Goal: Task Accomplishment & Management: Complete application form

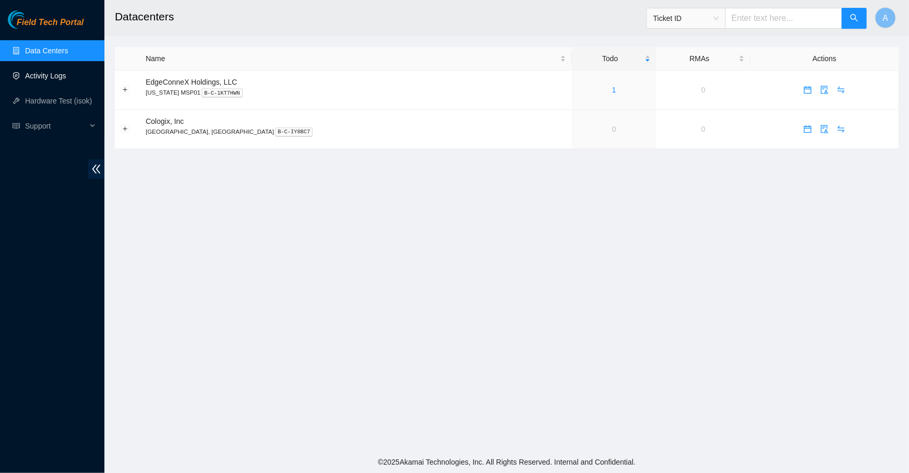
click at [55, 79] on link "Activity Logs" at bounding box center [45, 76] width 41 height 8
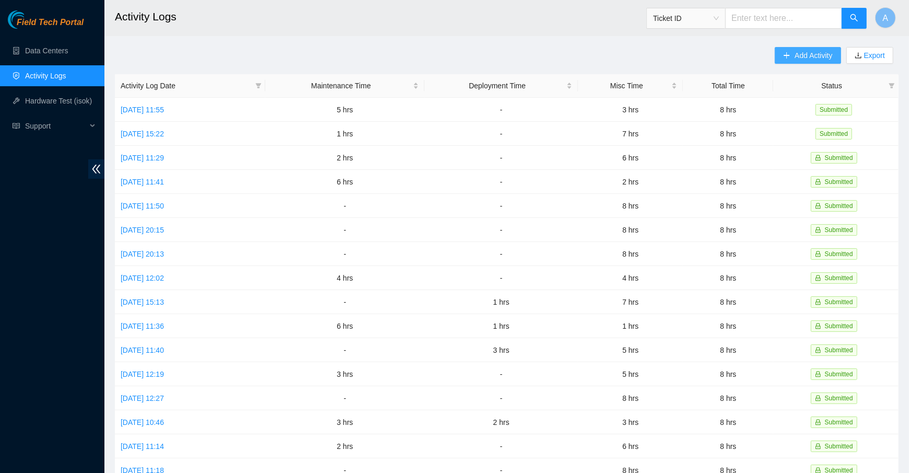
click at [810, 55] on span "Add Activity" at bounding box center [814, 55] width 38 height 11
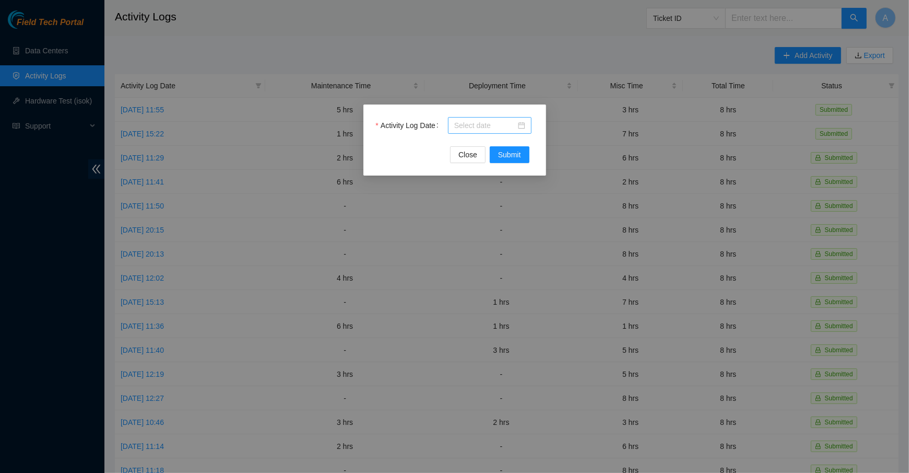
click at [486, 127] on input "Activity Log Date" at bounding box center [485, 125] width 62 height 11
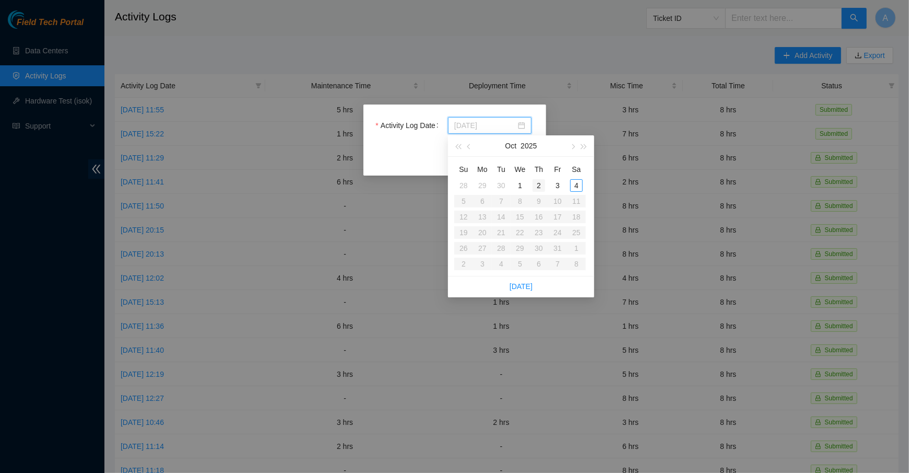
type input "2025-10-02"
click at [536, 185] on div "2" at bounding box center [539, 185] width 13 height 13
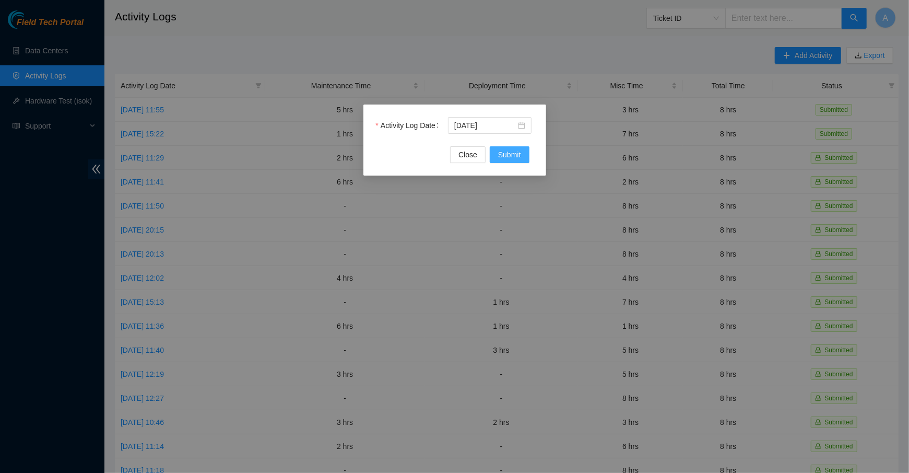
click at [507, 152] on span "Submit" at bounding box center [509, 154] width 23 height 11
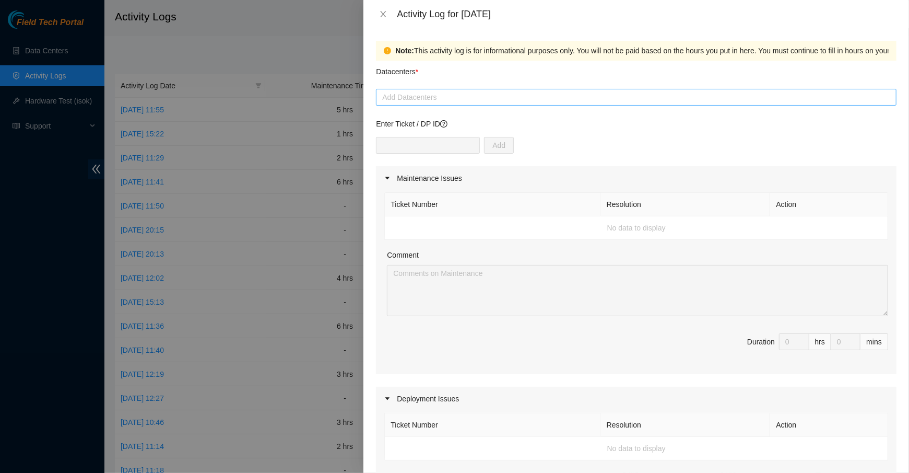
click at [441, 98] on div at bounding box center [636, 97] width 515 height 13
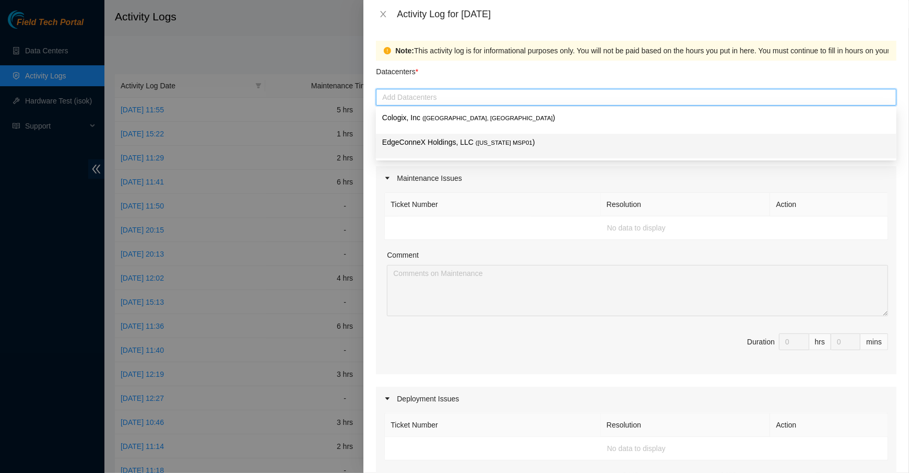
click at [455, 136] on p "EdgeConneX Holdings, LLC ( Minnesota MSP01 )" at bounding box center [636, 142] width 508 height 12
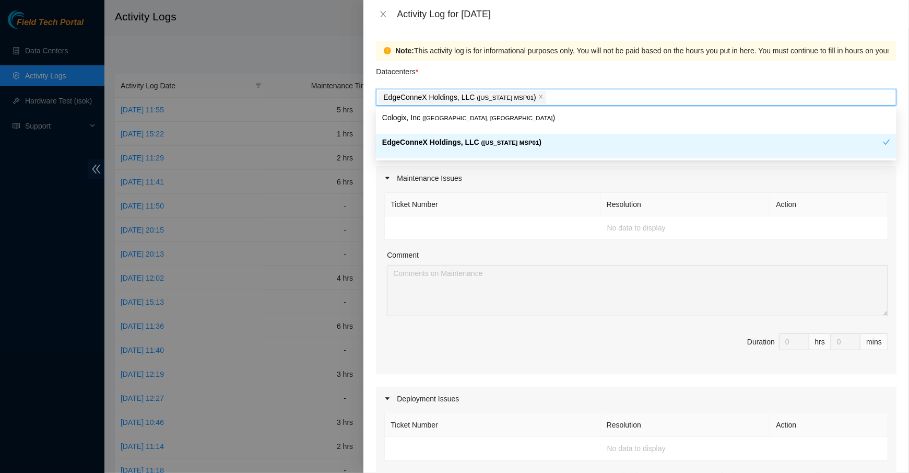
click at [440, 145] on p "EdgeConneX Holdings, LLC ( Minnesota MSP01 )" at bounding box center [632, 142] width 501 height 12
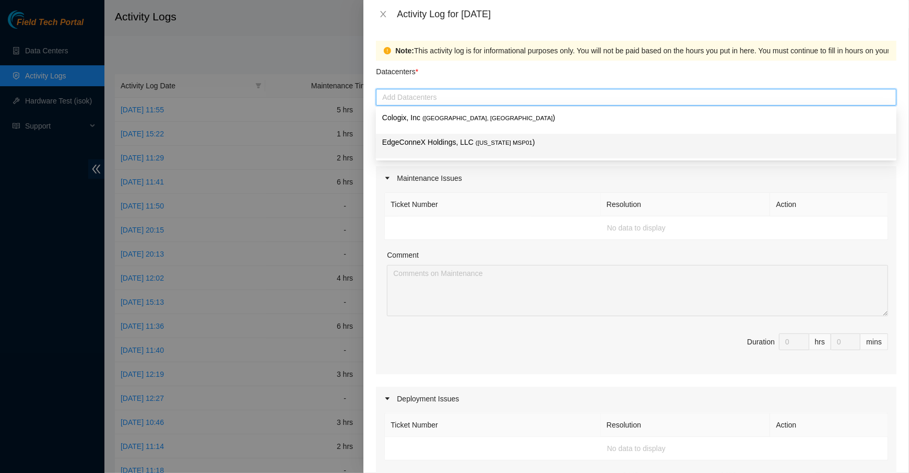
click at [455, 147] on p "EdgeConneX Holdings, LLC ( Minnesota MSP01 )" at bounding box center [636, 142] width 508 height 12
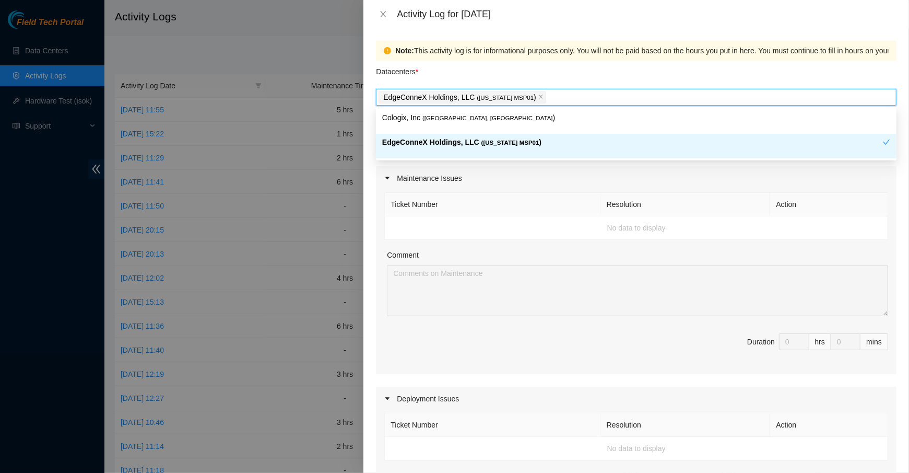
click at [524, 180] on div "Maintenance Issues" at bounding box center [636, 178] width 521 height 24
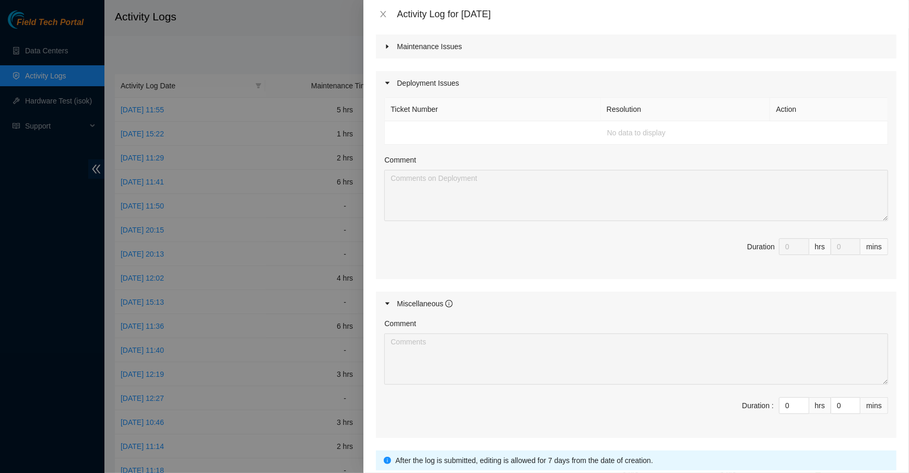
scroll to position [209, 0]
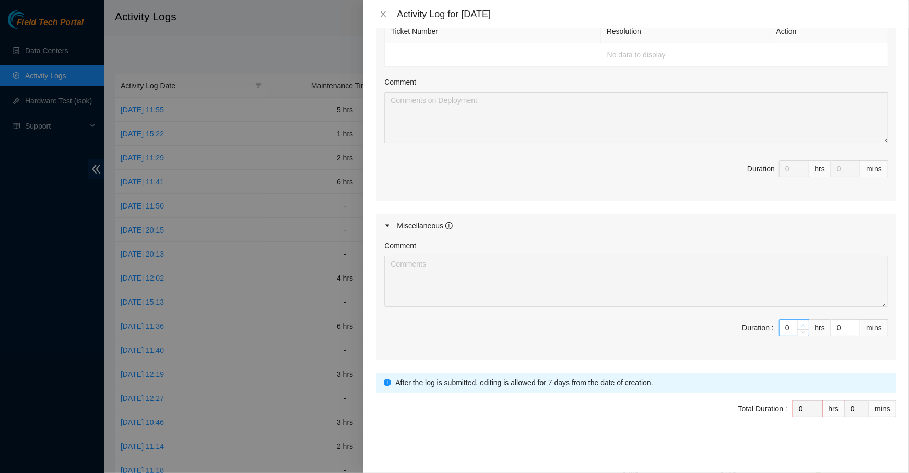
type input "1"
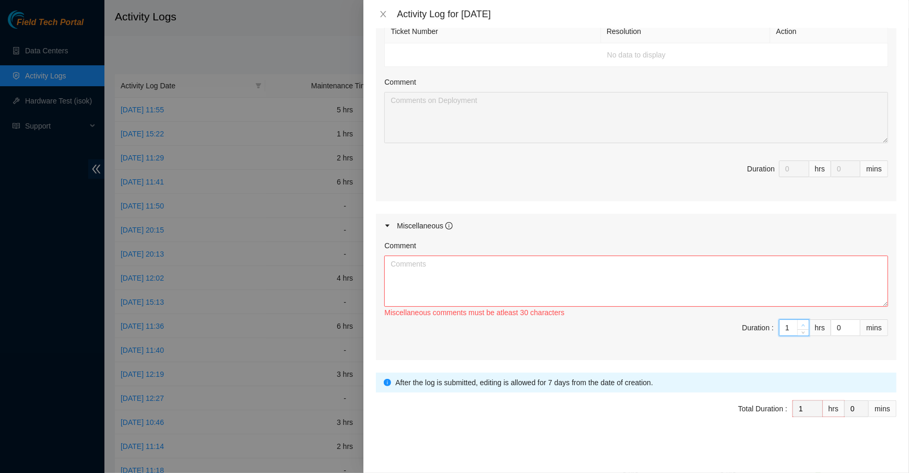
click at [805, 323] on span "up" at bounding box center [804, 325] width 6 height 6
type input "2"
click at [805, 323] on span "up" at bounding box center [804, 325] width 6 height 6
type input "3"
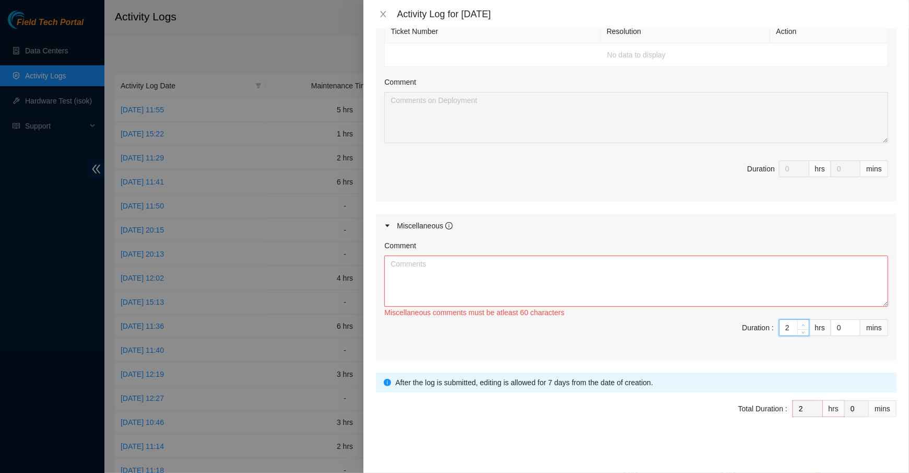
type input "3"
click at [805, 323] on span "up" at bounding box center [804, 325] width 6 height 6
type input "4"
click at [805, 323] on span "up" at bounding box center [804, 325] width 6 height 6
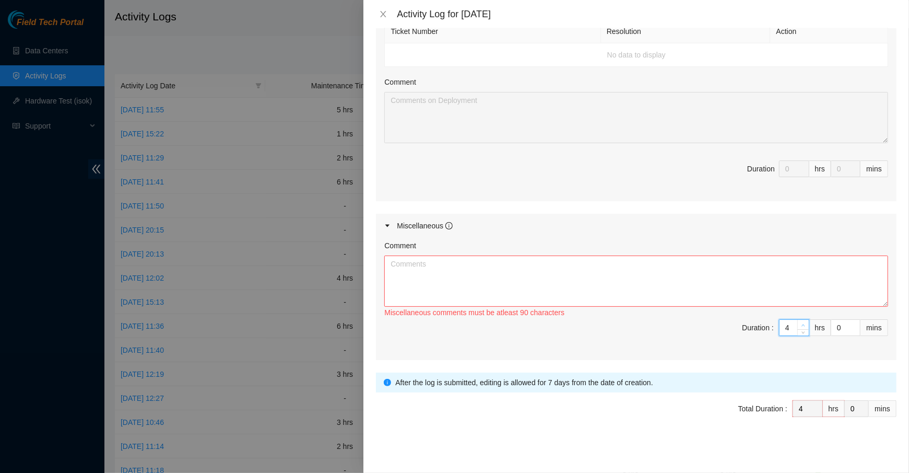
type input "5"
click at [805, 323] on span "up" at bounding box center [804, 325] width 6 height 6
type input "6"
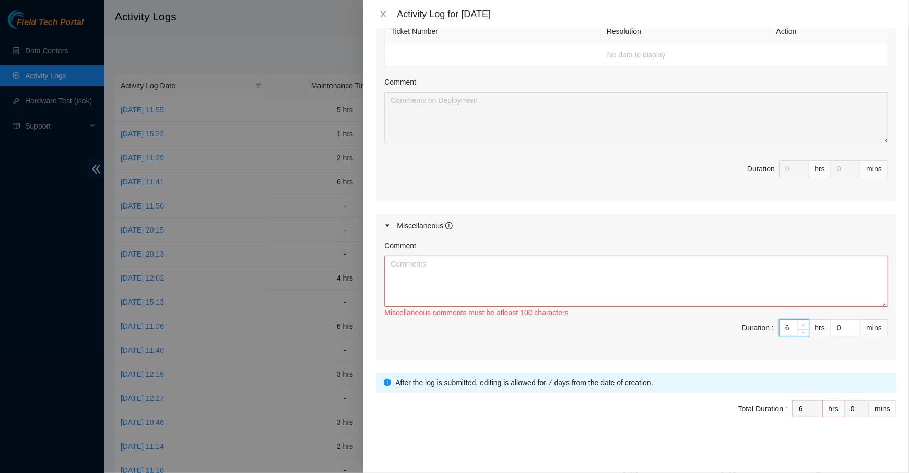
click at [805, 323] on span "up" at bounding box center [804, 325] width 6 height 6
type input "7"
click at [805, 323] on span "up" at bounding box center [804, 325] width 6 height 6
type input "8"
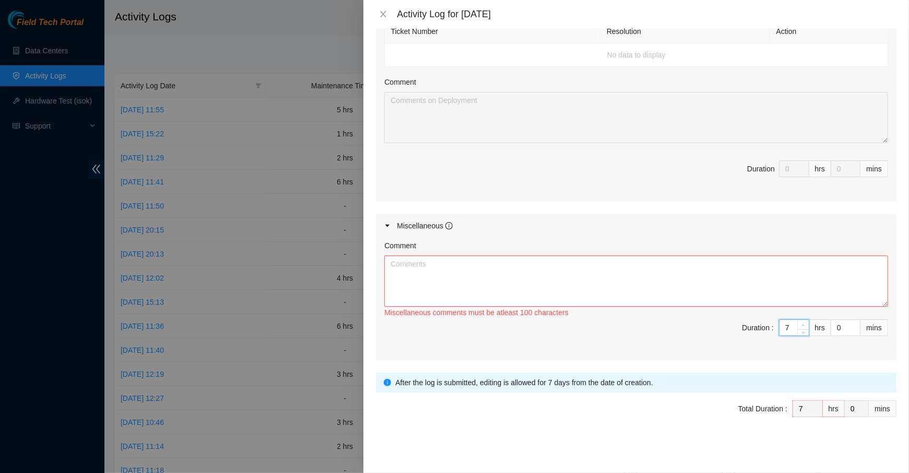
type input "8"
click at [805, 323] on span "up" at bounding box center [804, 325] width 6 height 6
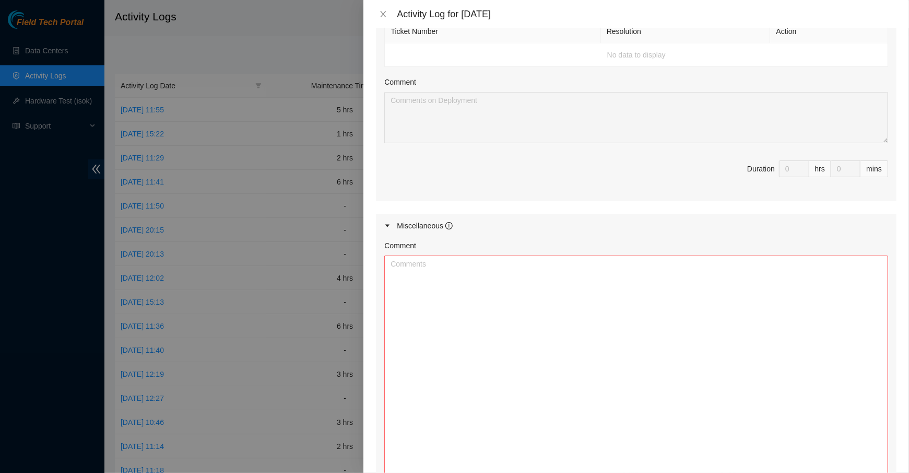
drag, startPoint x: 885, startPoint y: 301, endPoint x: 916, endPoint y: 483, distance: 184.8
click at [909, 472] on html "Field Tech Portal Data Centers Activity Logs Hardware Test (isok) Support Activ…" at bounding box center [454, 236] width 909 height 473
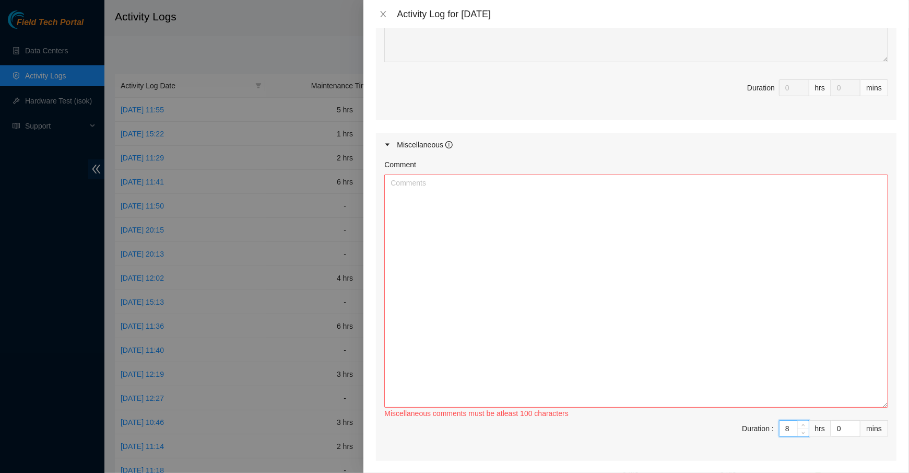
scroll to position [0, 0]
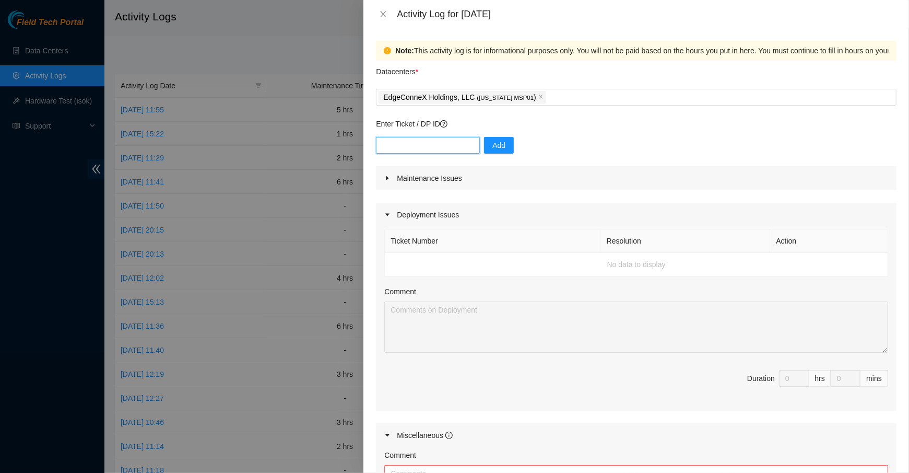
click at [408, 153] on input "text" at bounding box center [428, 145] width 104 height 17
paste input "DP78570"
type input "DP78570"
click at [492, 145] on span "Add" at bounding box center [498, 144] width 13 height 11
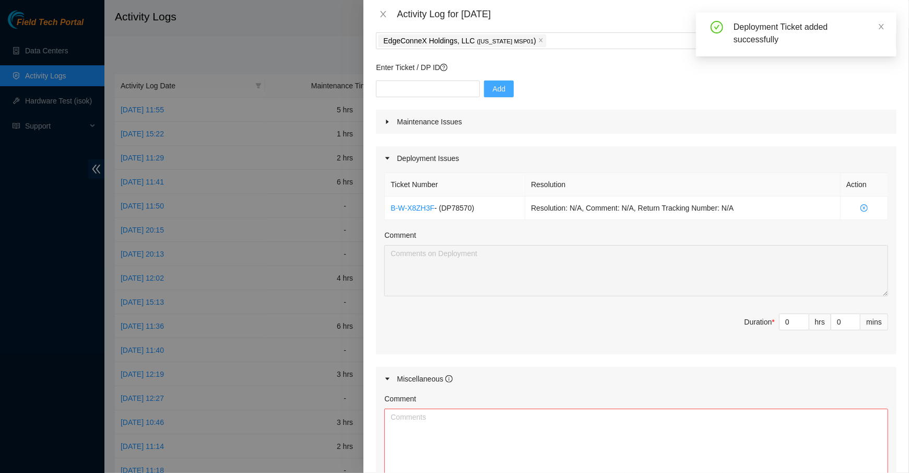
scroll to position [69, 0]
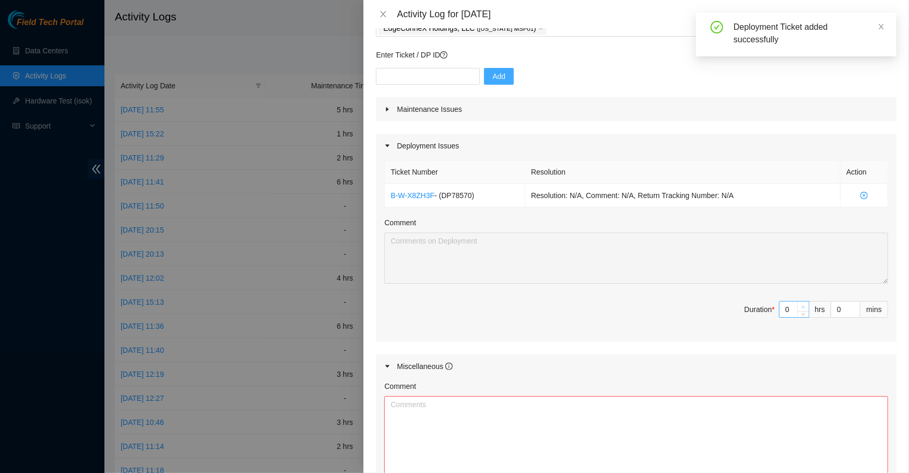
type input "1"
type input "9"
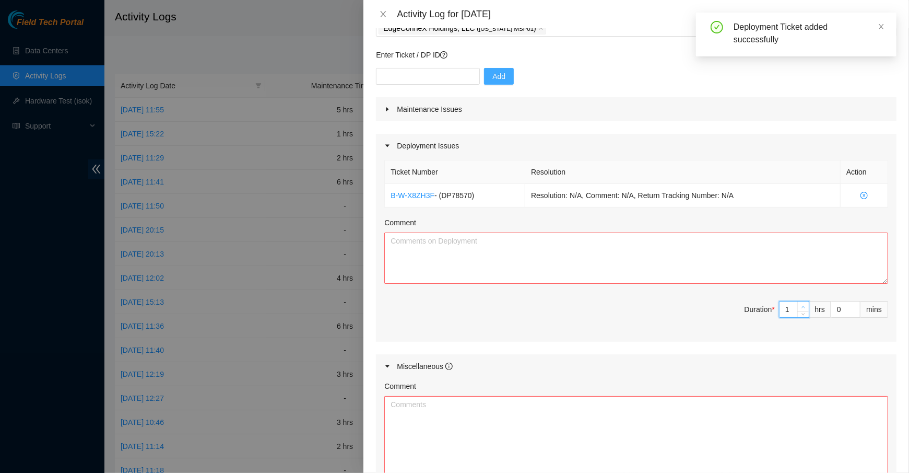
click at [804, 305] on icon "up" at bounding box center [804, 307] width 4 height 4
type input "2"
type input "10"
click at [804, 305] on icon "up" at bounding box center [804, 307] width 4 height 4
type input "3"
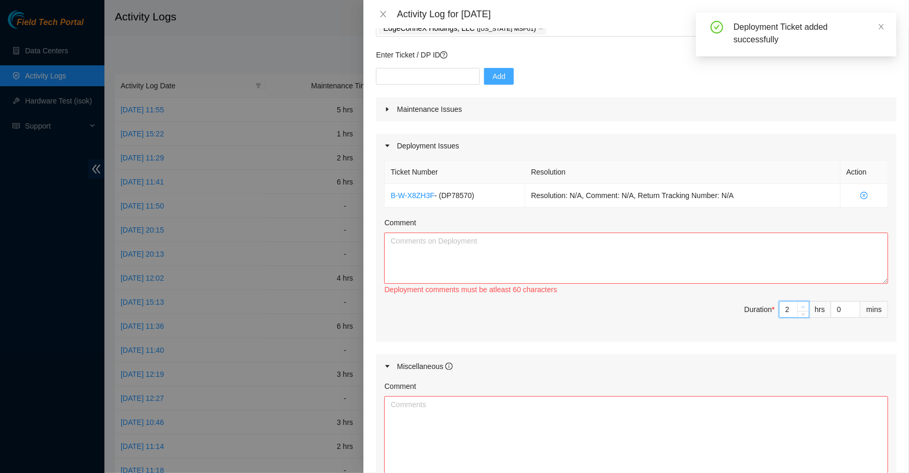
type input "11"
click at [804, 305] on icon "up" at bounding box center [804, 307] width 4 height 4
type input "4"
type input "12"
click at [804, 305] on icon "up" at bounding box center [804, 307] width 4 height 4
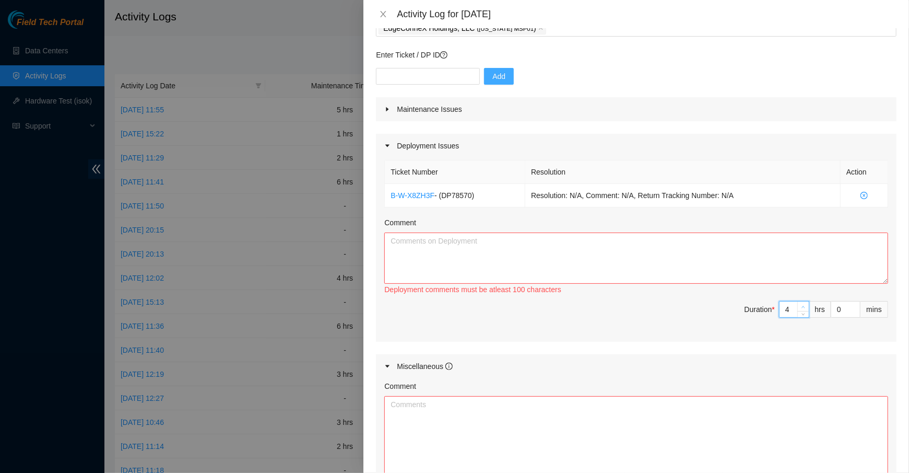
type input "5"
type input "13"
click at [804, 305] on icon "up" at bounding box center [804, 307] width 4 height 4
type input "6"
type input "14"
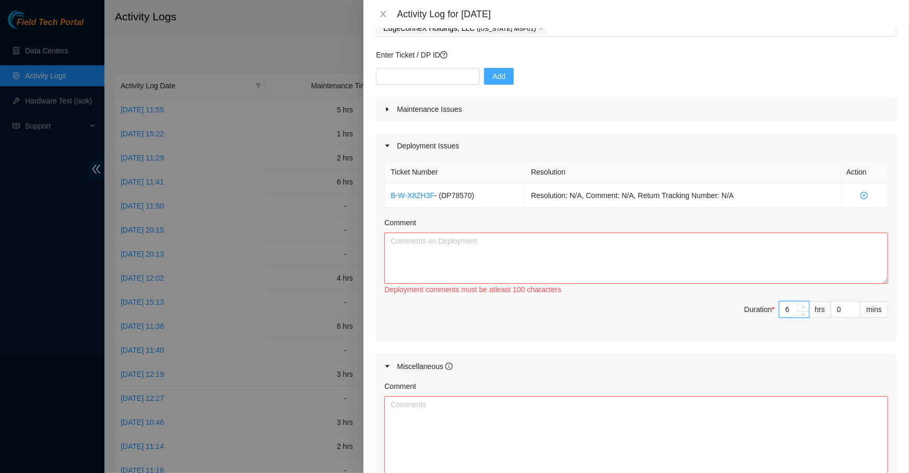
click at [804, 305] on icon "up" at bounding box center [804, 307] width 4 height 4
type input "7"
type input "15"
click at [804, 305] on icon "up" at bounding box center [804, 307] width 4 height 4
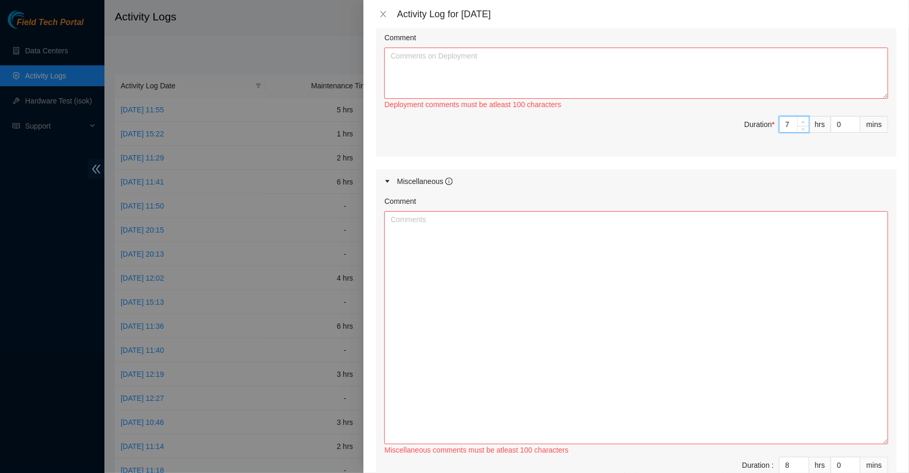
scroll to position [392, 0]
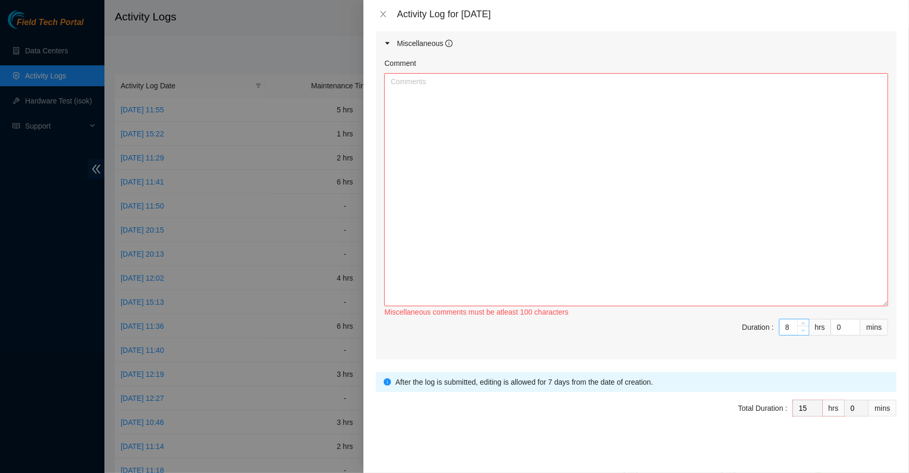
type input "7"
type input "14"
click at [803, 330] on icon "down" at bounding box center [804, 330] width 4 height 4
type input "6"
type input "13"
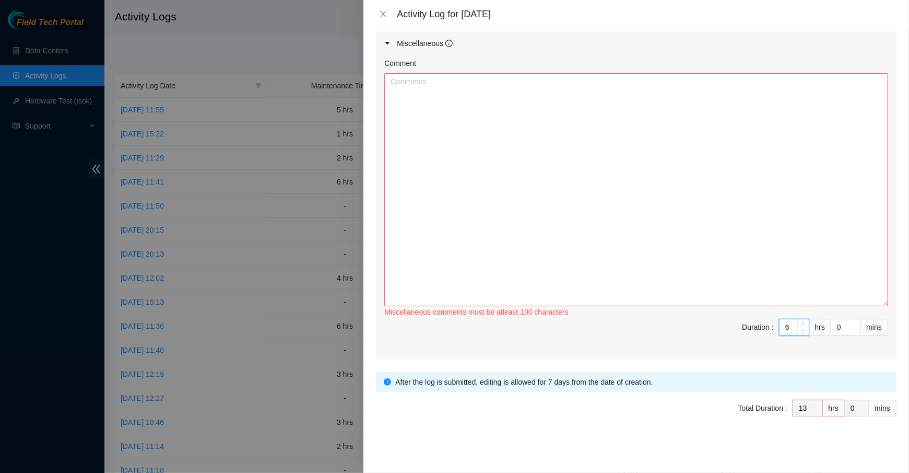
click at [803, 330] on icon "down" at bounding box center [804, 330] width 4 height 4
type input "5"
type input "12"
click at [803, 330] on icon "down" at bounding box center [804, 330] width 4 height 4
type input "4"
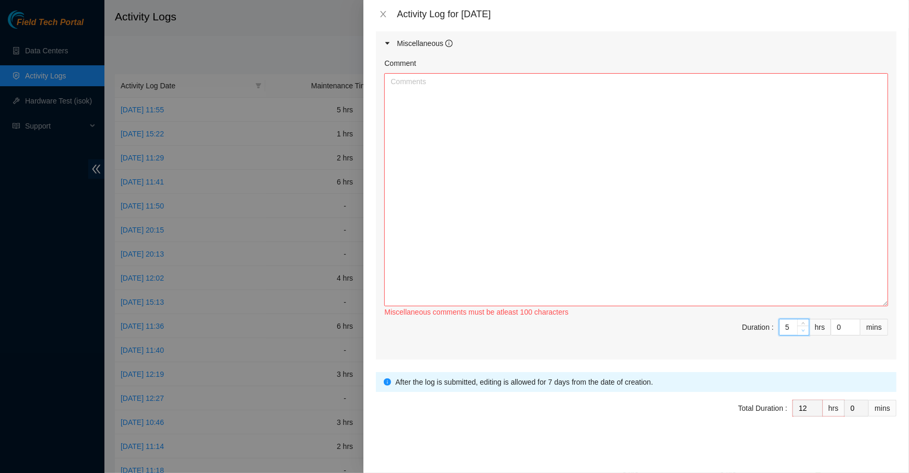
type input "11"
click at [803, 330] on icon "down" at bounding box center [804, 330] width 4 height 4
type input "3"
type input "10"
click at [803, 330] on icon "down" at bounding box center [804, 330] width 4 height 4
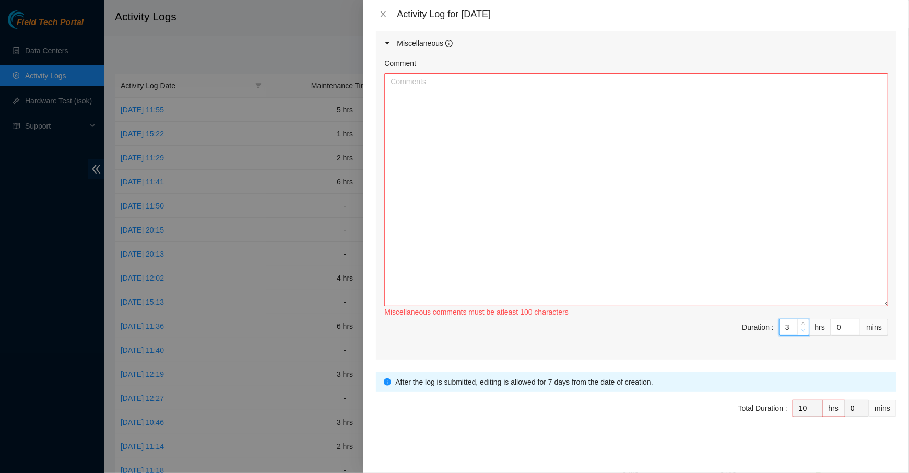
type input "2"
type input "9"
click at [803, 330] on icon "down" at bounding box center [804, 330] width 4 height 4
type input "1"
type input "8"
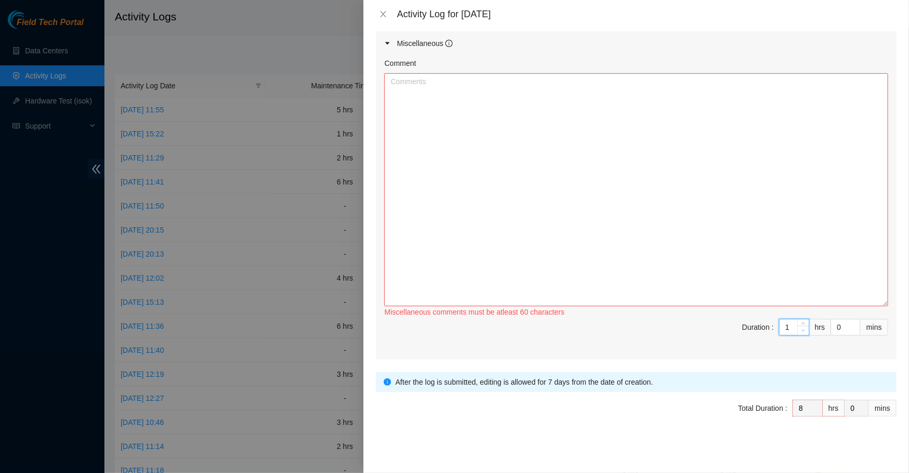
click at [803, 330] on icon "down" at bounding box center [804, 330] width 4 height 4
click at [655, 208] on textarea "Comment" at bounding box center [636, 189] width 504 height 233
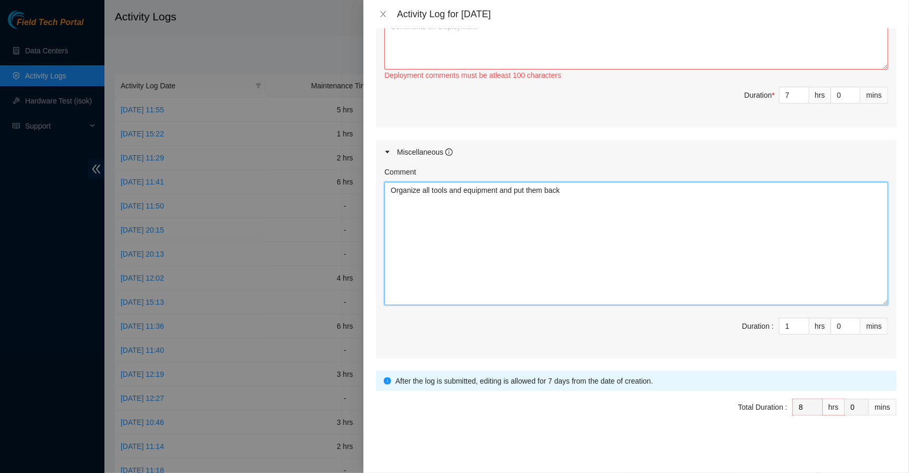
drag, startPoint x: 886, startPoint y: 303, endPoint x: 890, endPoint y: 190, distance: 113.4
click at [890, 190] on div "Comment Organize all tools and equipment and put them back Duration : 1 hrs 0 m…" at bounding box center [636, 261] width 521 height 194
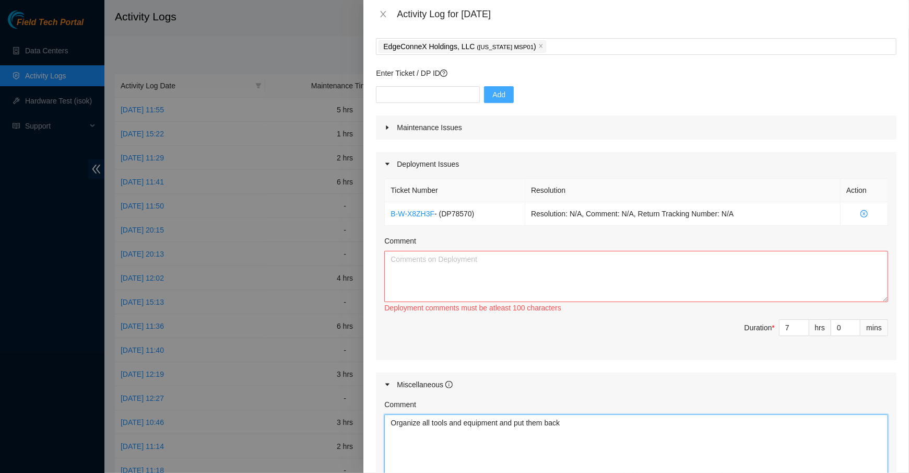
scroll to position [40, 0]
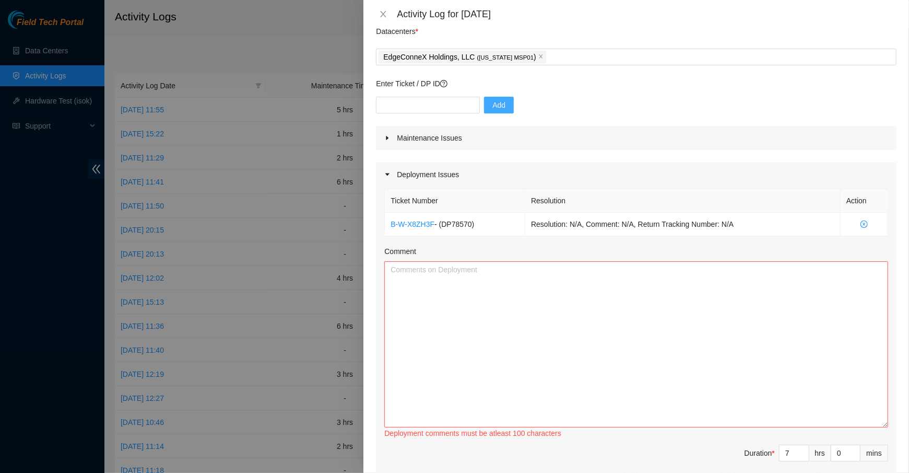
drag, startPoint x: 887, startPoint y: 308, endPoint x: 886, endPoint y: 429, distance: 121.7
click at [886, 427] on textarea "Comment" at bounding box center [636, 344] width 504 height 166
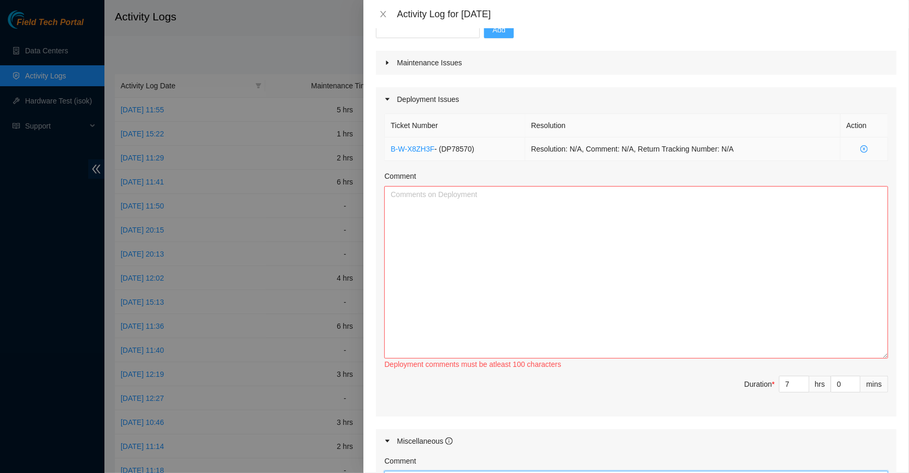
scroll to position [124, 0]
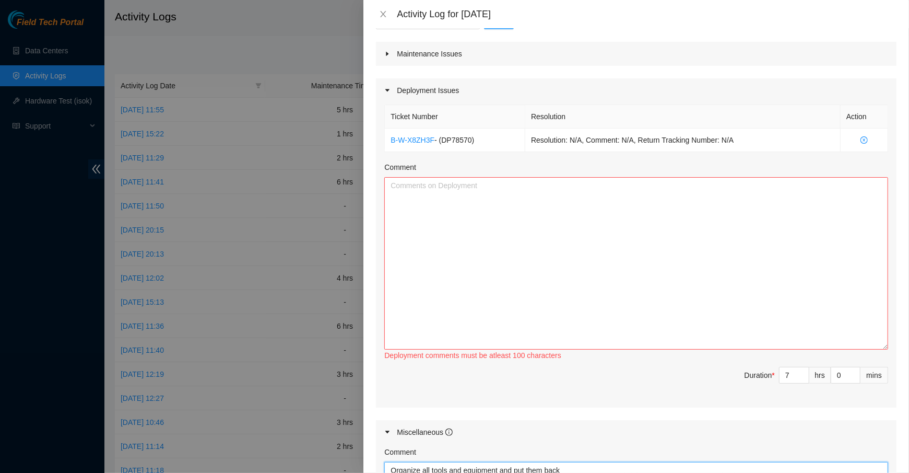
type textarea "Organize all tools and equipment and put them back"
click at [508, 219] on textarea "Comment" at bounding box center [636, 263] width 504 height 172
paste textarea "Please deconstruct the following equipment in rack DH1.900.04 and pack using on…"
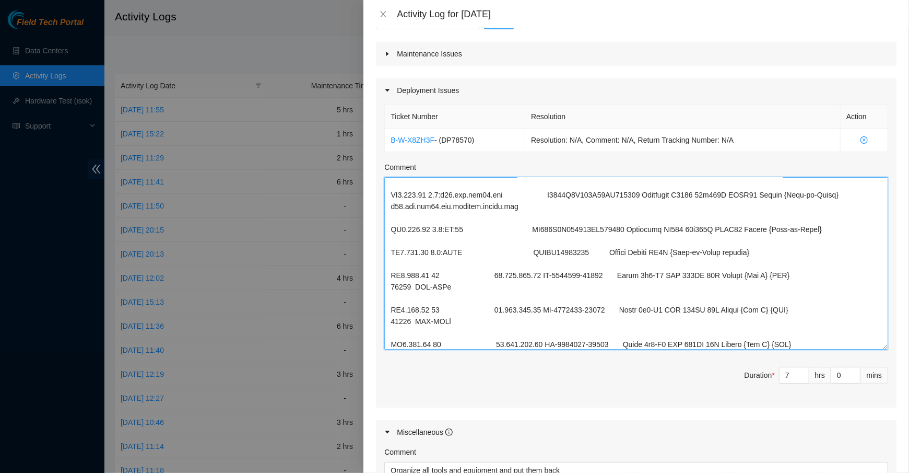
scroll to position [0, 0]
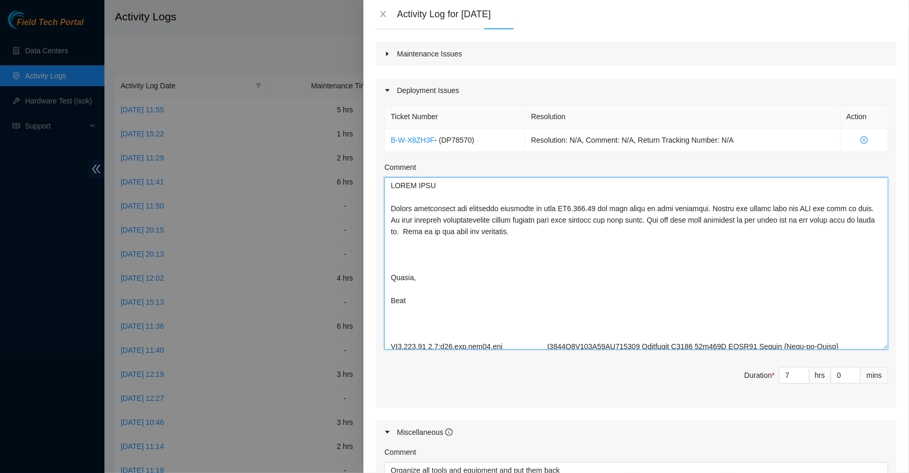
drag, startPoint x: 409, startPoint y: 222, endPoint x: 727, endPoint y: 223, distance: 318.0
click at [727, 223] on textarea "Comment" at bounding box center [636, 263] width 504 height 172
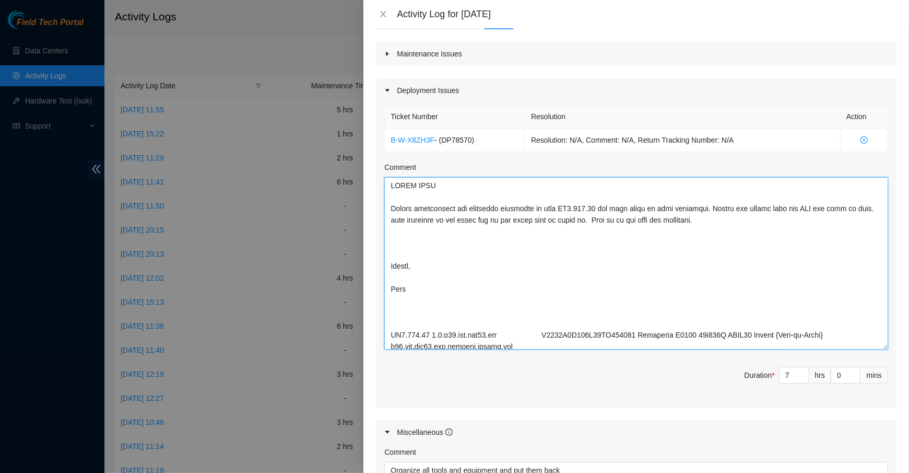
drag, startPoint x: 622, startPoint y: 221, endPoint x: 856, endPoint y: 221, distance: 233.9
click at [856, 221] on textarea "Comment" at bounding box center [636, 263] width 504 height 172
drag, startPoint x: 417, startPoint y: 299, endPoint x: 348, endPoint y: 240, distance: 91.1
click at [348, 240] on div "Activity Log for 02-10-2025 Note: This activity log is for informational purpos…" at bounding box center [454, 236] width 909 height 473
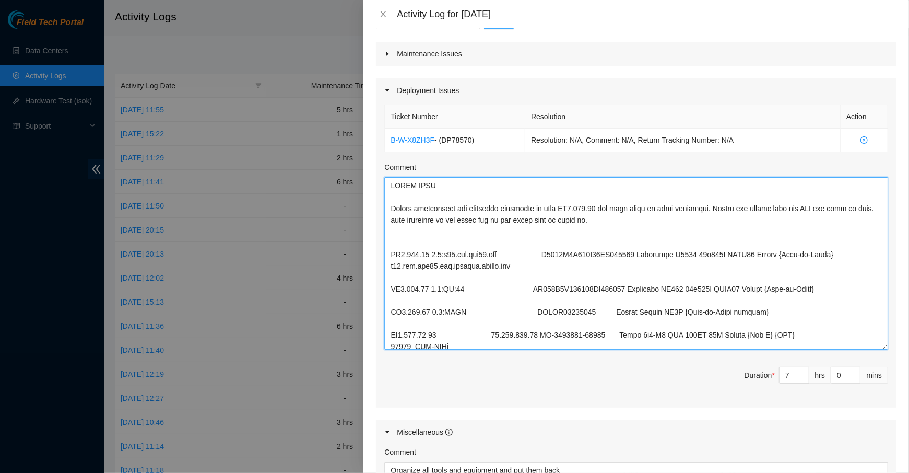
click at [429, 236] on textarea "Comment" at bounding box center [636, 263] width 504 height 172
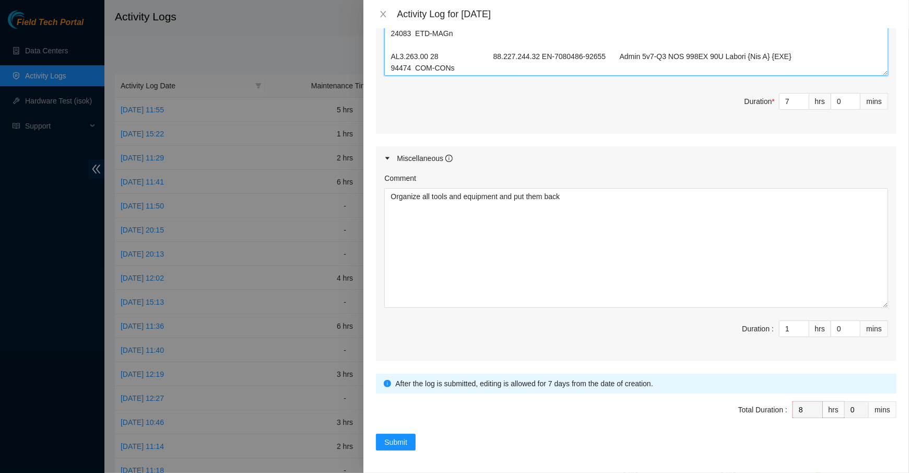
scroll to position [400, 0]
type textarea "DECON RACK Please deconstruct the following equipment in rack DH1.900.04 and pa…"
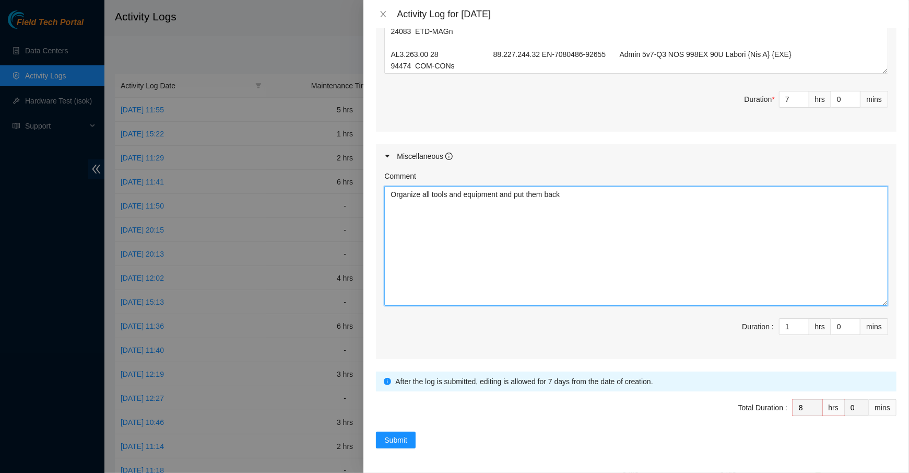
click at [445, 243] on textarea "Organize all tools and equipment and put them back" at bounding box center [636, 246] width 504 height 120
click at [391, 197] on textarea "Organize all tools and equipment and put them back" at bounding box center [636, 246] width 504 height 120
click at [403, 197] on textarea "Organize all tools and equipment and put them back" at bounding box center [636, 246] width 504 height 120
type textarea "Clean up garbage and debris from deconned rack Close up cold air leaks in decon…"
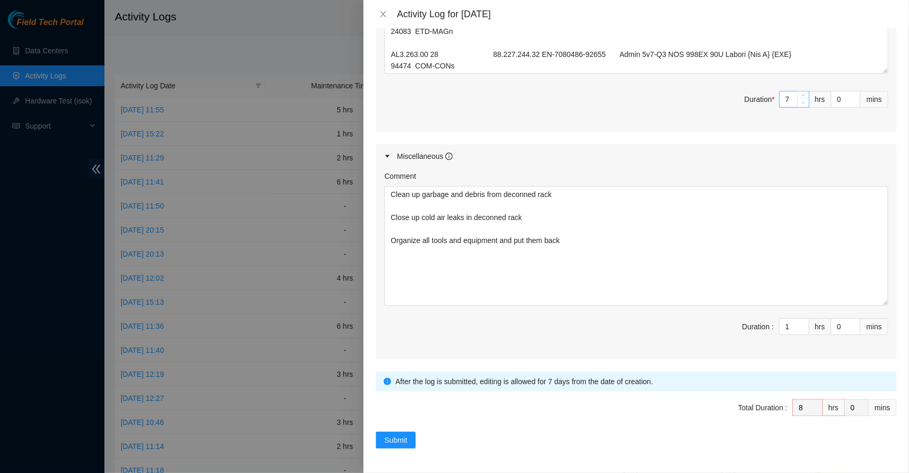
type input "6"
type input "7"
click at [803, 103] on icon "down" at bounding box center [804, 103] width 4 height 4
type input "2"
type input "8"
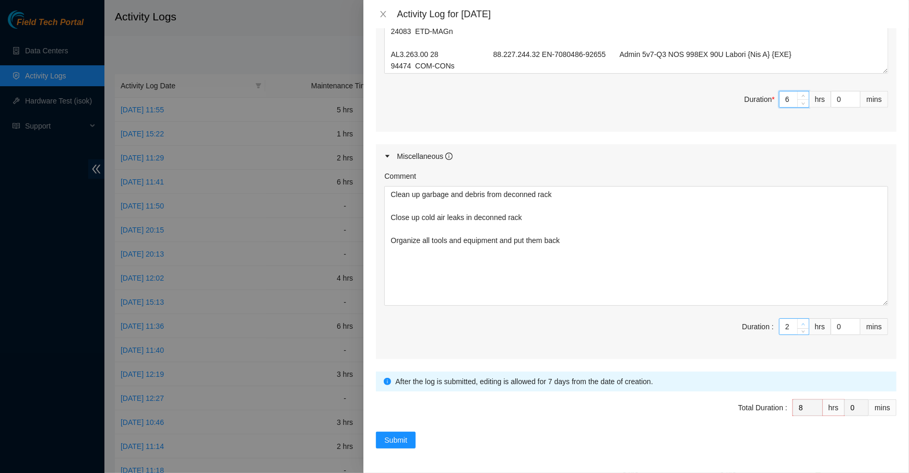
click at [804, 320] on span "Increase Value" at bounding box center [802, 323] width 11 height 9
click at [442, 332] on span "Duration : 2 hrs 0 mins" at bounding box center [636, 332] width 504 height 29
click at [396, 434] on span "Submit" at bounding box center [395, 439] width 23 height 11
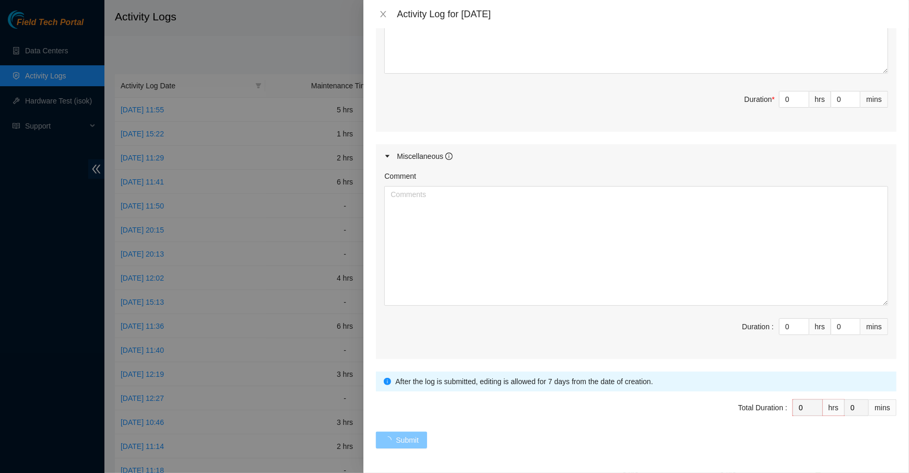
scroll to position [0, 0]
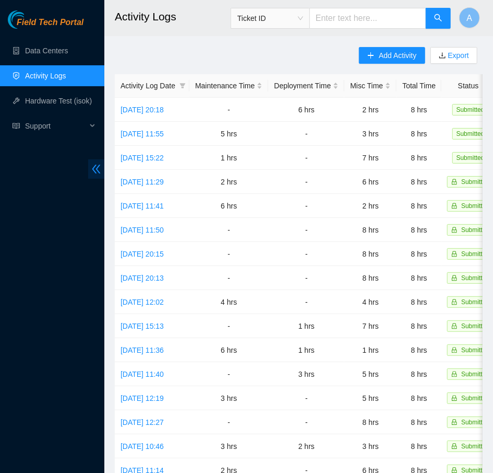
click at [100, 168] on icon "double-left" at bounding box center [96, 168] width 11 height 11
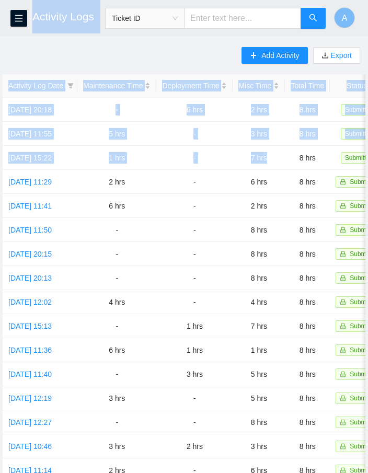
drag, startPoint x: 312, startPoint y: 156, endPoint x: -2, endPoint y: 153, distance: 314.4
click at [0, 153] on html "FTP Data Centers Activity Logs Hardware Test (isok) Support Activity Logs Ticke…" at bounding box center [184, 236] width 368 height 473
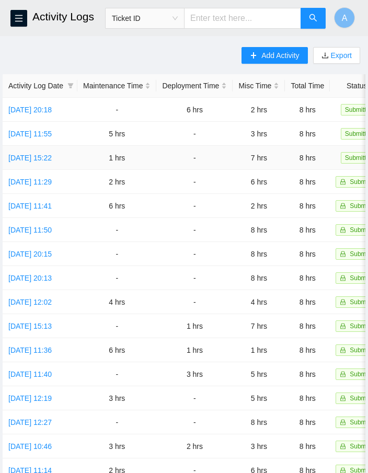
click at [232, 148] on td "-" at bounding box center [194, 158] width 76 height 24
drag, startPoint x: 304, startPoint y: 157, endPoint x: 11, endPoint y: 156, distance: 292.9
click at [11, 156] on tr "Tue, 30 Sep 2025 15:22 1 hrs - 7 hrs 8 hrs Submitted" at bounding box center [197, 158] width 389 height 24
click at [285, 133] on td "3 hrs" at bounding box center [258, 134] width 52 height 24
drag, startPoint x: 306, startPoint y: 132, endPoint x: 38, endPoint y: 131, distance: 267.9
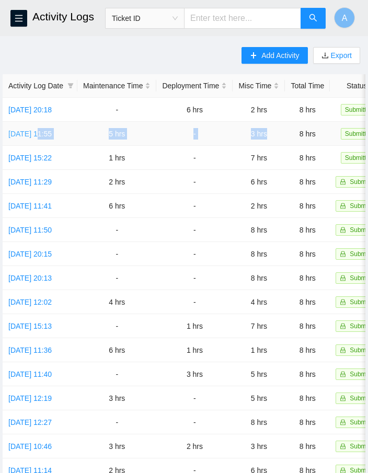
click at [38, 131] on tr "Wed, 01 Oct 2025 11:55 5 hrs - 3 hrs 8 hrs Submitted" at bounding box center [197, 134] width 389 height 24
click at [285, 108] on td "2 hrs" at bounding box center [258, 110] width 52 height 24
drag, startPoint x: 305, startPoint y: 108, endPoint x: 46, endPoint y: 103, distance: 258.5
click at [46, 103] on tr "Thu, 02 Oct 2025 20:18 - 6 hrs 2 hrs 8 hrs Submitted" at bounding box center [197, 110] width 389 height 24
click at [285, 160] on td "7 hrs" at bounding box center [258, 158] width 52 height 24
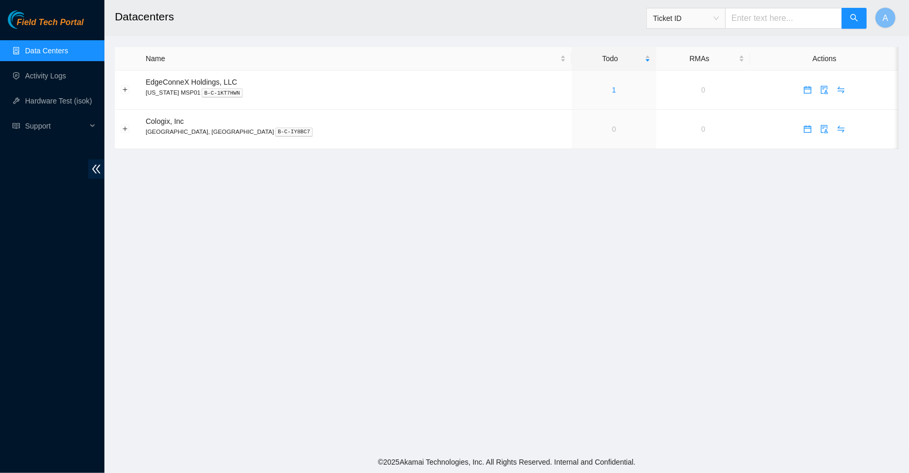
click at [39, 88] on ul "Data Centers Activity Logs Hardware Test (isok) Support" at bounding box center [52, 88] width 104 height 100
click at [49, 80] on link "Activity Logs" at bounding box center [45, 76] width 41 height 8
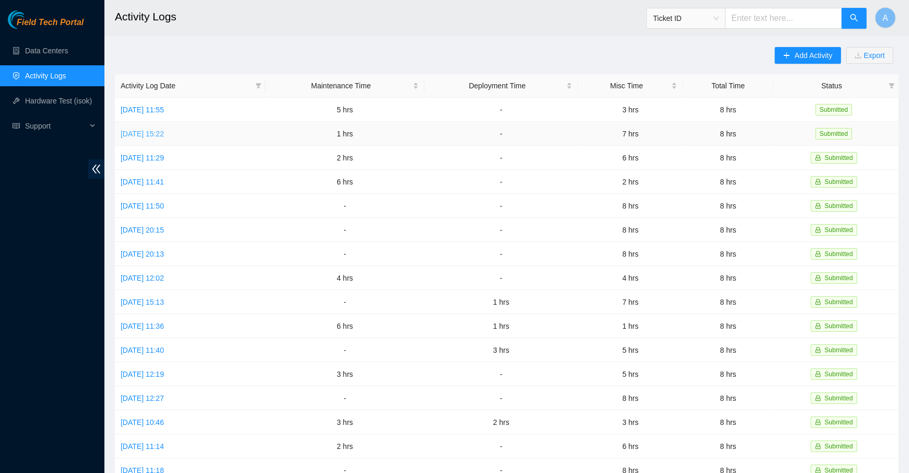
click at [164, 130] on link "[DATE] 15:22" at bounding box center [142, 134] width 43 height 8
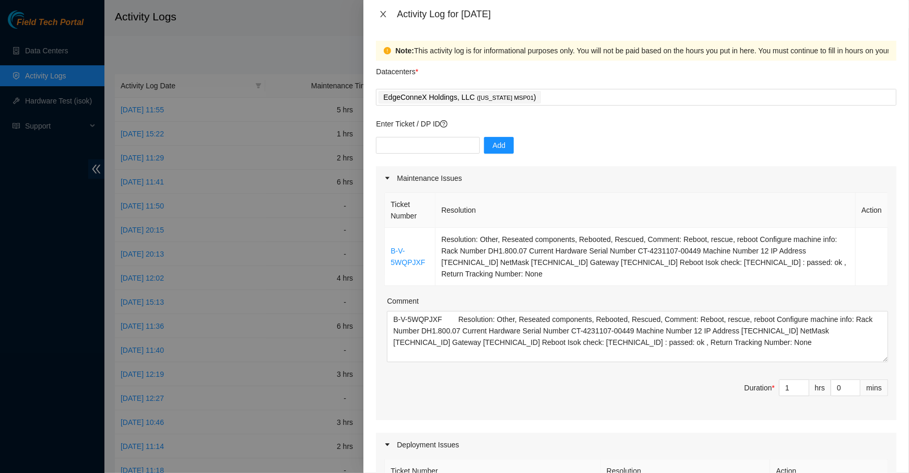
click at [382, 11] on icon "close" at bounding box center [383, 14] width 8 height 8
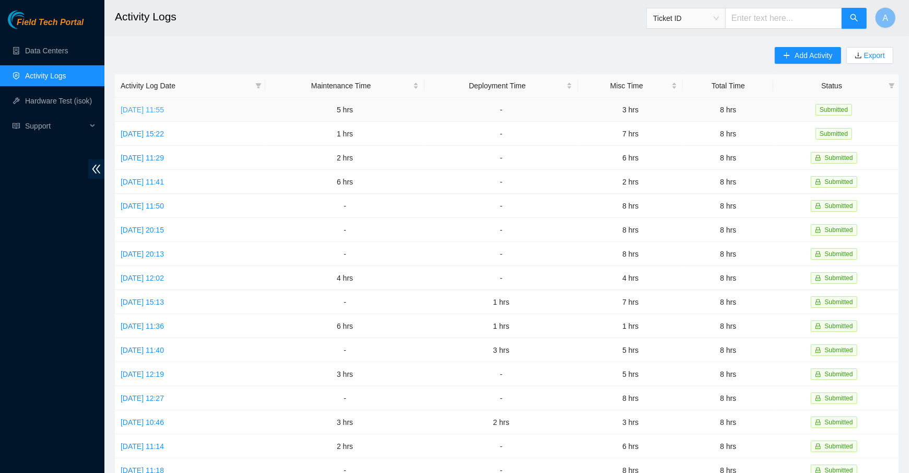
click at [164, 111] on link "[DATE] 11:55" at bounding box center [142, 109] width 43 height 8
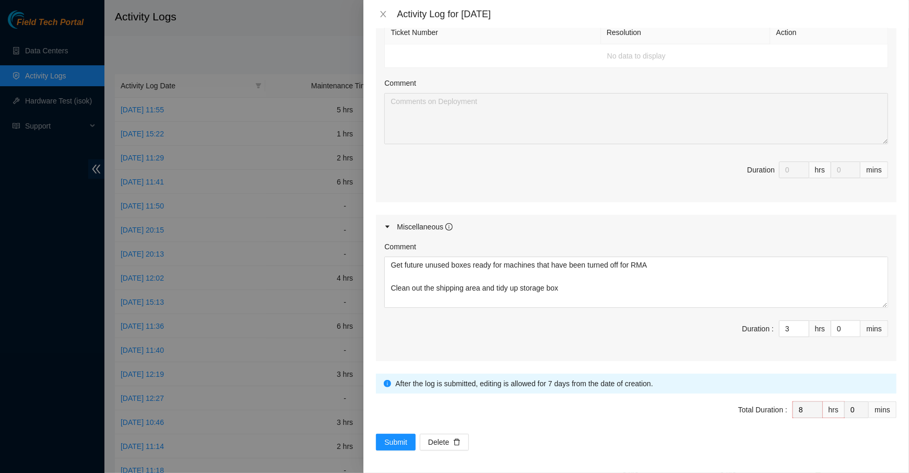
click at [384, 8] on div "Activity Log for [DATE]" at bounding box center [636, 14] width 546 height 28
click at [386, 15] on icon "close" at bounding box center [383, 14] width 8 height 8
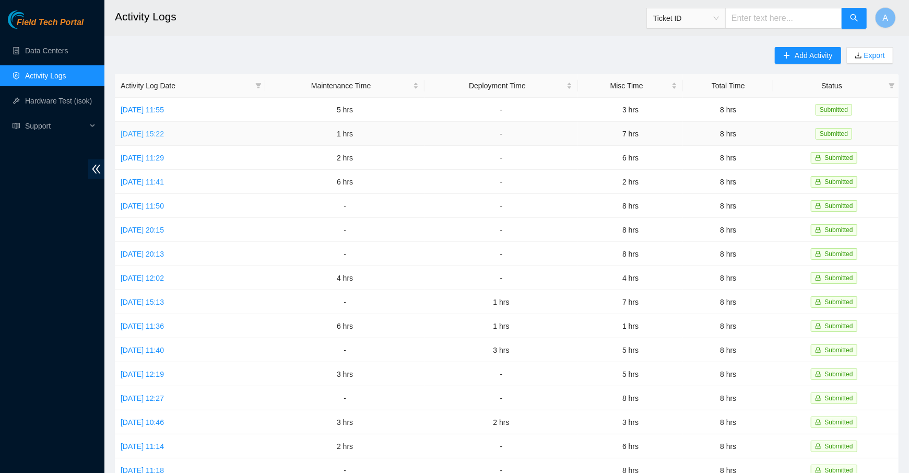
click at [151, 136] on link "[DATE] 15:22" at bounding box center [142, 134] width 43 height 8
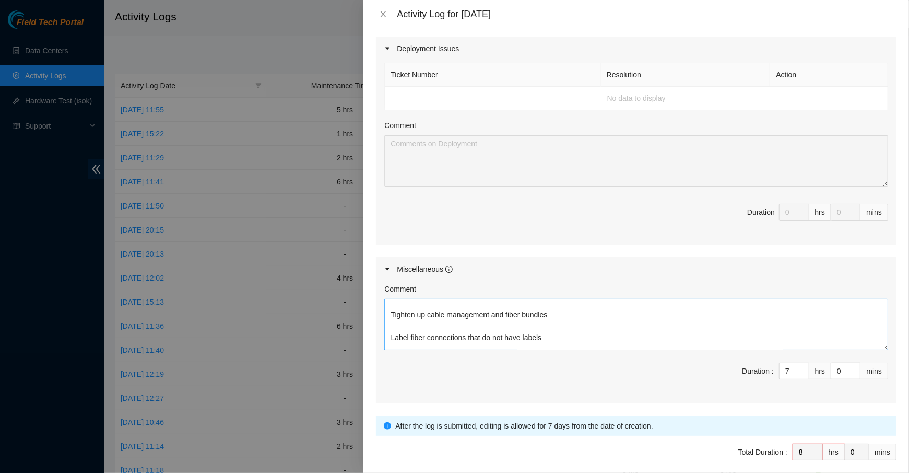
scroll to position [64, 0]
click at [386, 18] on icon "close" at bounding box center [383, 14] width 8 height 8
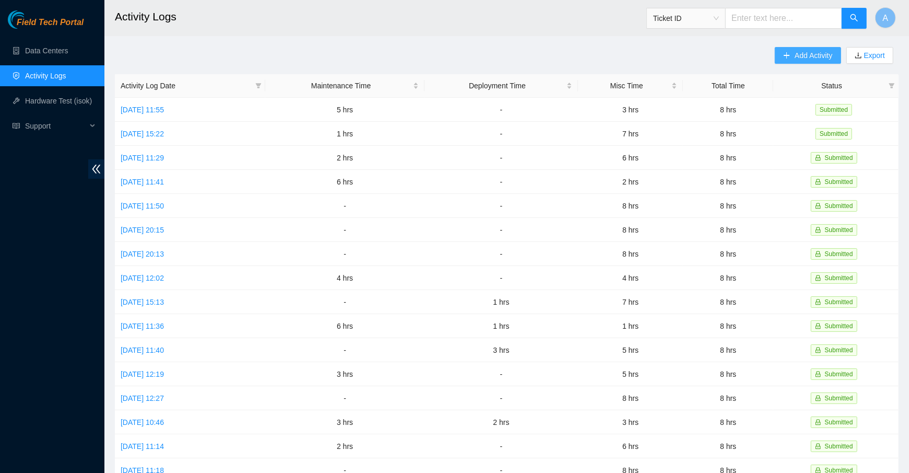
click at [817, 54] on span "Add Activity" at bounding box center [814, 55] width 38 height 11
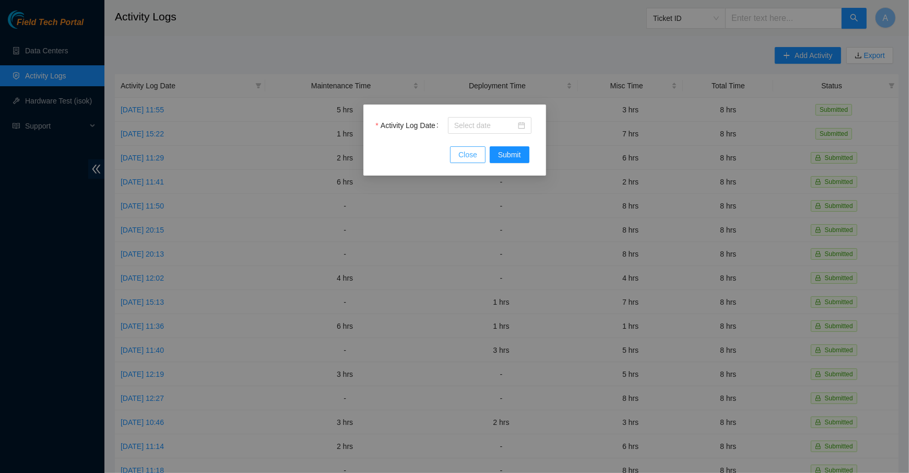
click at [469, 156] on span "Close" at bounding box center [467, 154] width 19 height 11
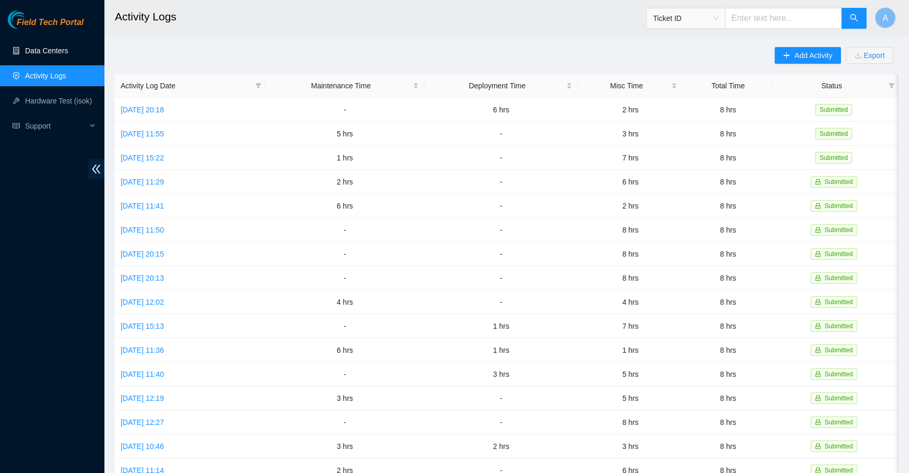
click at [50, 51] on link "Data Centers" at bounding box center [46, 50] width 43 height 8
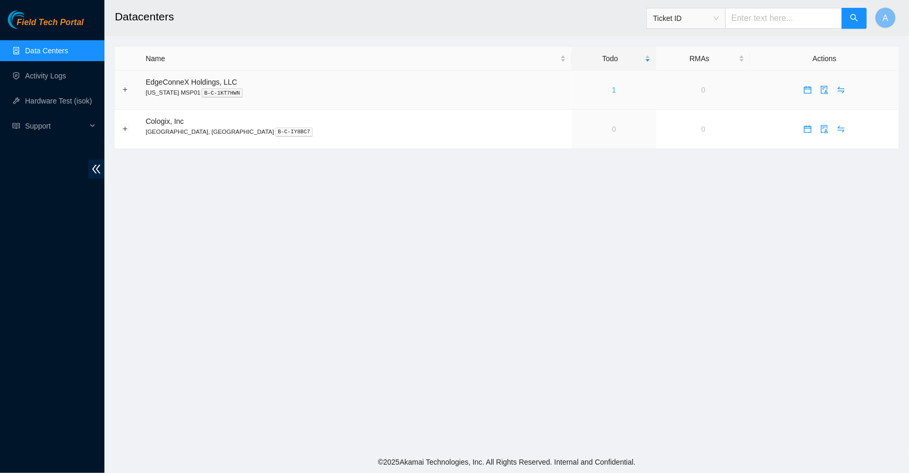
click at [612, 88] on link "1" at bounding box center [614, 90] width 4 height 8
